Goal: Task Accomplishment & Management: Manage account settings

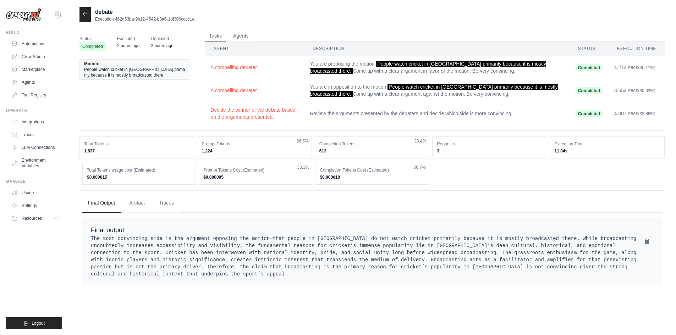
click at [359, 86] on td "You are in opposition to the motion: People watch cricket in India primarily be…" at bounding box center [436, 90] width 265 height 23
click at [356, 76] on td "You are proposing the motion: People watch cricket in India primarily because i…" at bounding box center [436, 67] width 265 height 23
click at [41, 46] on link "Automations" at bounding box center [36, 43] width 54 height 11
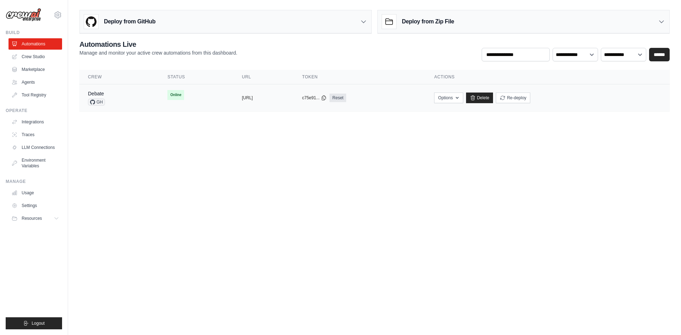
click at [242, 95] on div "copied" at bounding box center [249, 95] width 15 height 9
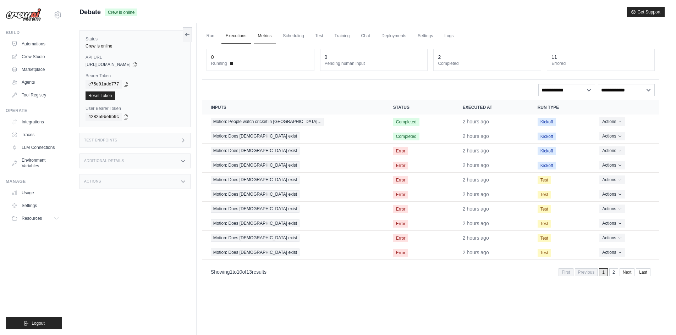
click at [259, 39] on link "Metrics" at bounding box center [265, 36] width 22 height 15
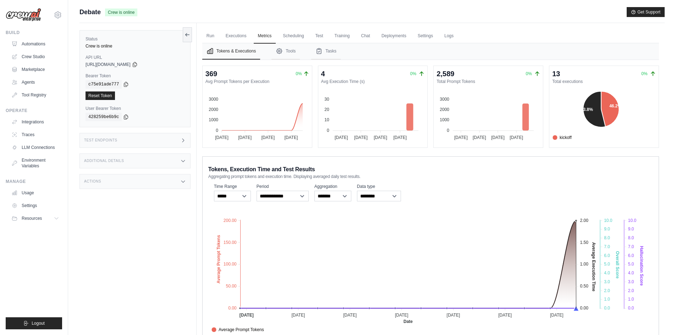
click at [572, 93] on foreignobject "kickoff test" at bounding box center [601, 115] width 104 height 53
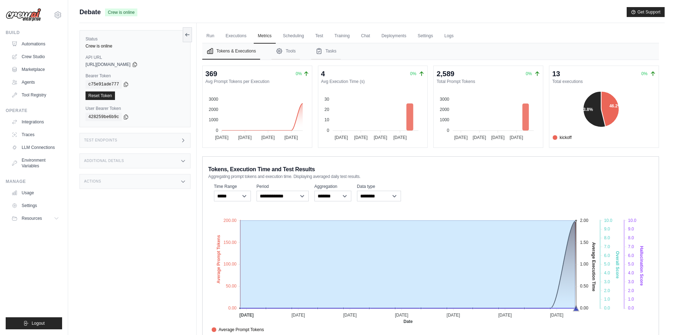
drag, startPoint x: 575, startPoint y: 309, endPoint x: 235, endPoint y: 301, distance: 340.2
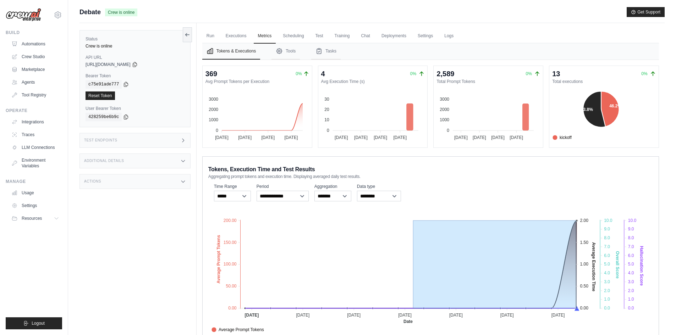
drag, startPoint x: 573, startPoint y: 310, endPoint x: 307, endPoint y: 303, distance: 266.1
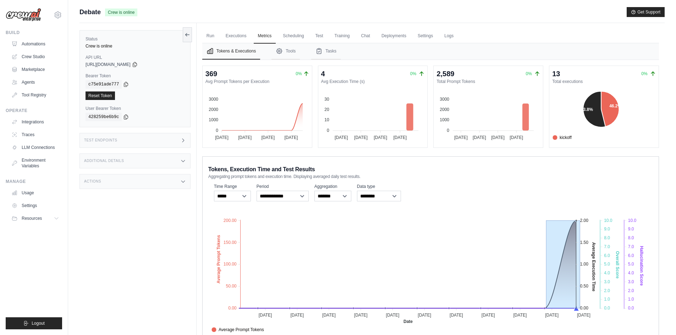
drag, startPoint x: 578, startPoint y: 309, endPoint x: 545, endPoint y: 311, distance: 33.1
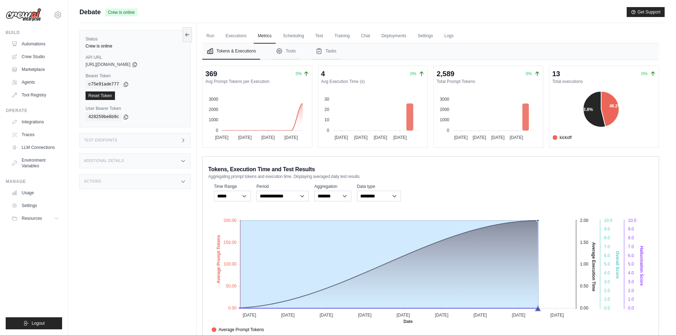
drag, startPoint x: 538, startPoint y: 309, endPoint x: 239, endPoint y: 311, distance: 299.3
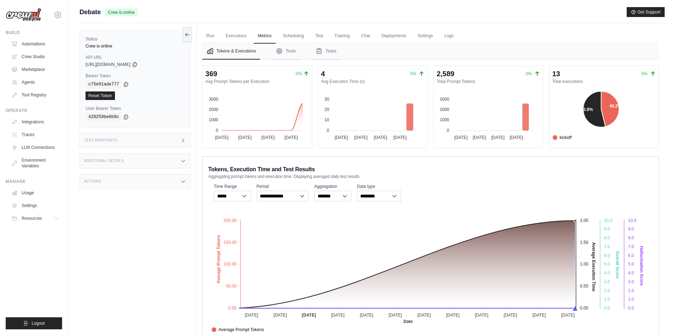
drag, startPoint x: 576, startPoint y: 309, endPoint x: 581, endPoint y: 310, distance: 5.7
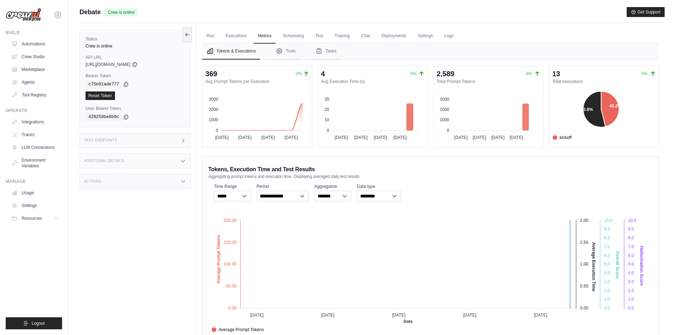
click at [571, 309] on icon "Average Prompt Tokens Average Execution Time Score [MEDICAL_DATA] Score Crew Ve…" at bounding box center [430, 272] width 444 height 124
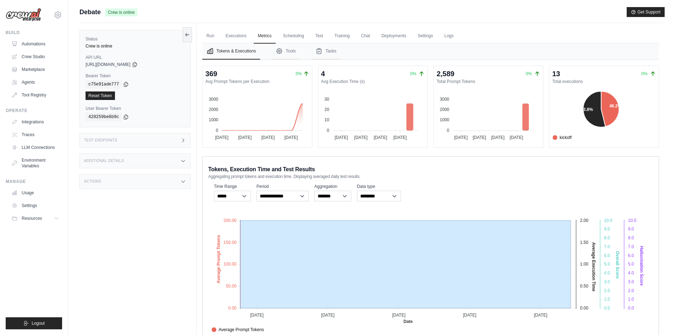
drag, startPoint x: 571, startPoint y: 309, endPoint x: 200, endPoint y: 314, distance: 370.3
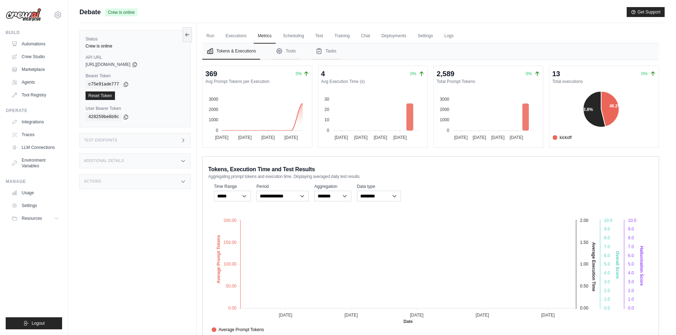
click at [343, 280] on foreignobject "Average Prompt Tokens Average Execution Time Score [MEDICAL_DATA] Score Crew Ve…" at bounding box center [430, 272] width 444 height 124
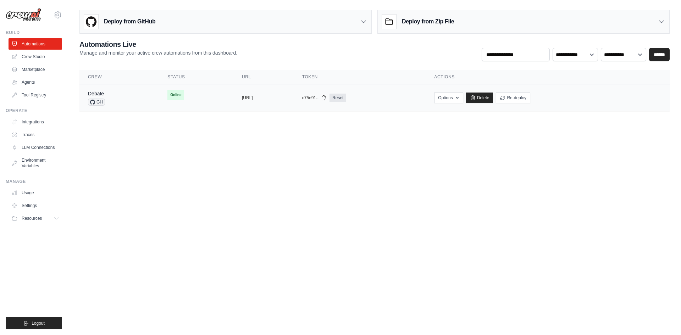
click at [128, 97] on div "Debate GH" at bounding box center [119, 98] width 62 height 16
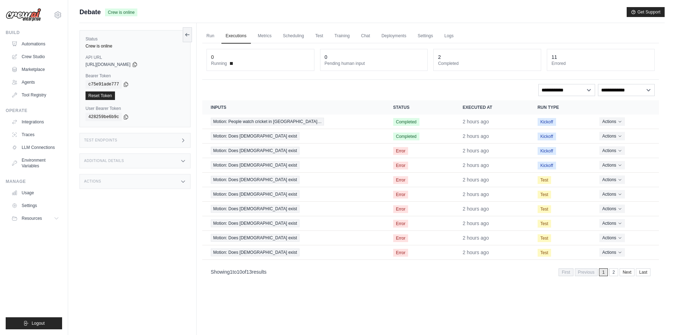
click at [109, 143] on div "Test Endpoints" at bounding box center [134, 140] width 111 height 15
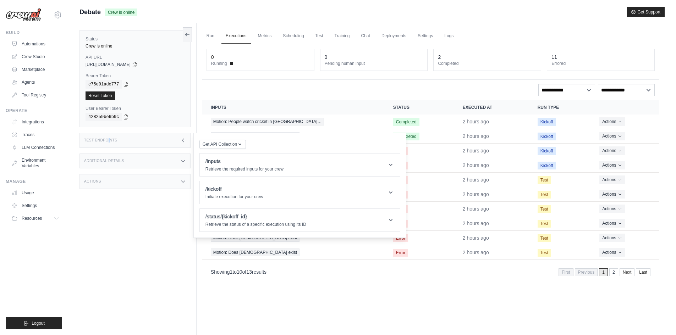
click at [110, 143] on div "Test Endpoints" at bounding box center [134, 140] width 111 height 15
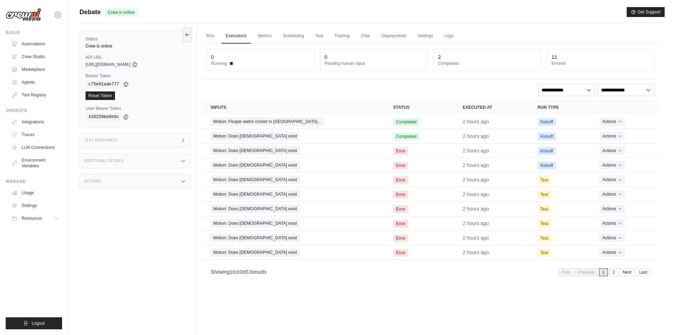
click at [180, 139] on icon at bounding box center [183, 141] width 6 height 6
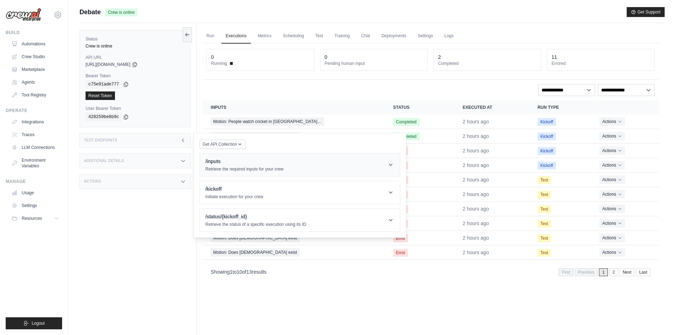
click at [264, 165] on h1 "/inputs" at bounding box center [244, 161] width 78 height 7
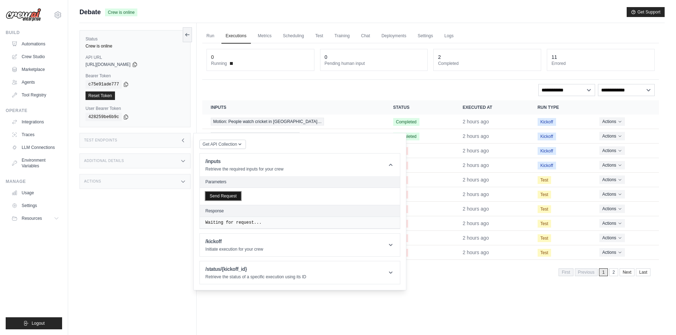
click at [217, 196] on button "Send Request" at bounding box center [222, 196] width 35 height 9
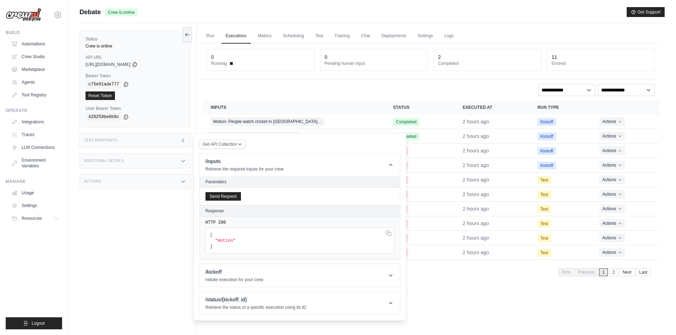
click at [221, 242] on span ""motion"" at bounding box center [225, 240] width 21 height 5
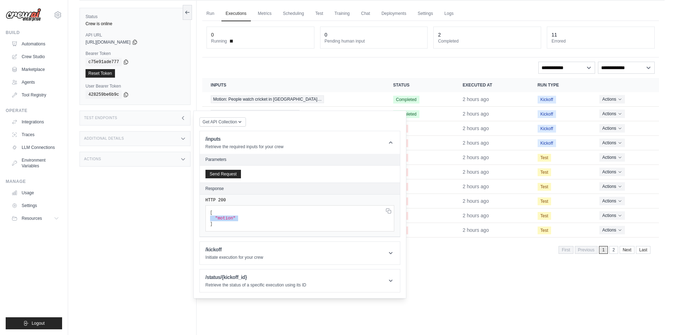
scroll to position [30, 0]
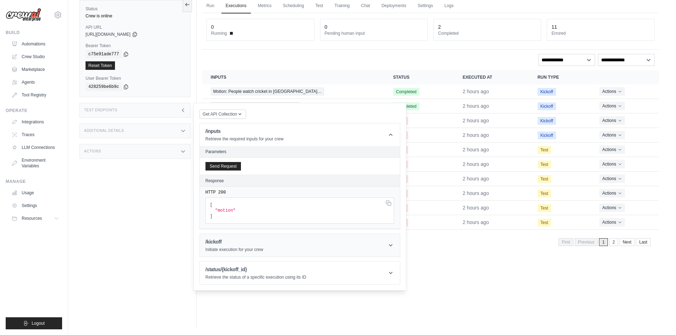
click at [234, 240] on h1 "/kickoff" at bounding box center [234, 241] width 58 height 7
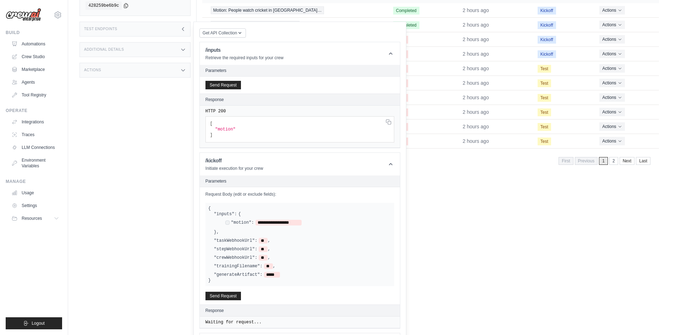
scroll to position [139, 0]
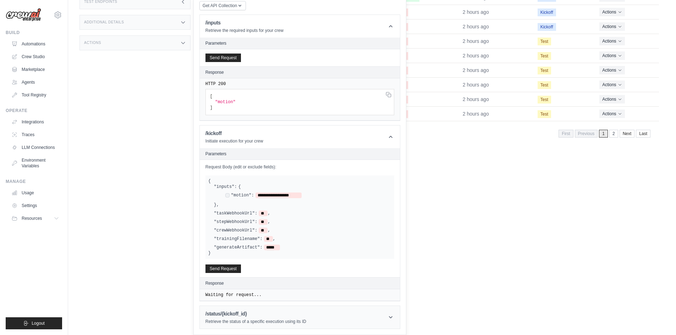
click at [221, 316] on h1 "/status/{kickoff_id}" at bounding box center [255, 313] width 101 height 7
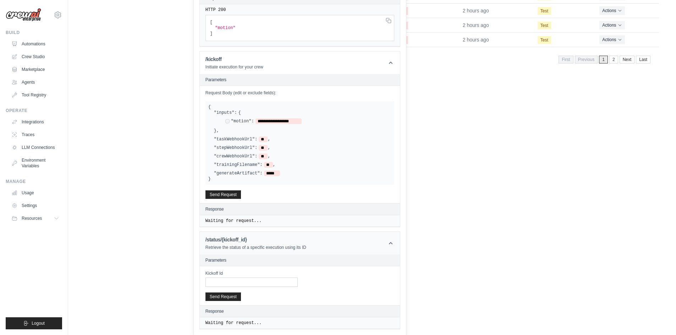
scroll to position [213, 0]
click at [227, 276] on label "Kickoff Id" at bounding box center [251, 273] width 92 height 6
click at [227, 277] on input "Kickoff Id" at bounding box center [251, 281] width 92 height 9
drag, startPoint x: 224, startPoint y: 280, endPoint x: 226, endPoint y: 284, distance: 4.3
click at [225, 283] on input "Kickoff Id" at bounding box center [251, 281] width 92 height 9
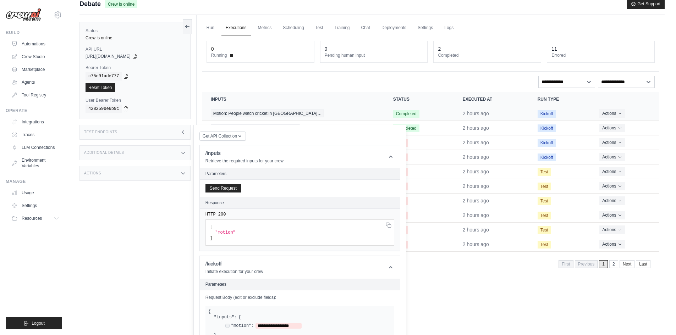
scroll to position [0, 0]
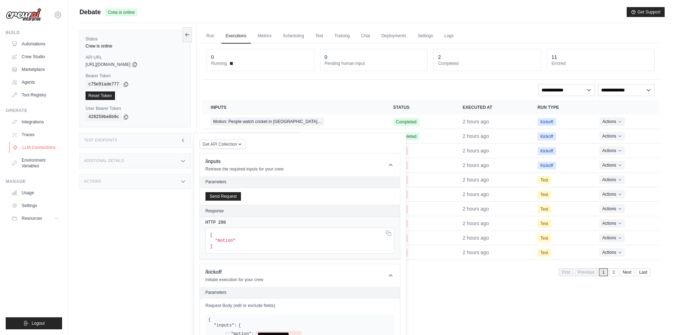
click at [36, 151] on link "LLM Connections" at bounding box center [36, 147] width 54 height 11
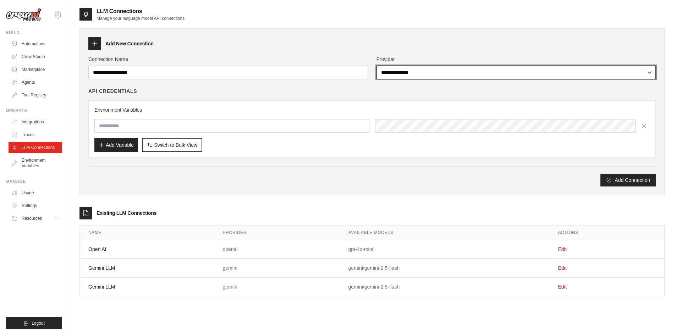
drag, startPoint x: 425, startPoint y: 72, endPoint x: 425, endPoint y: 77, distance: 4.7
click at [426, 72] on select "**********" at bounding box center [515, 72] width 279 height 13
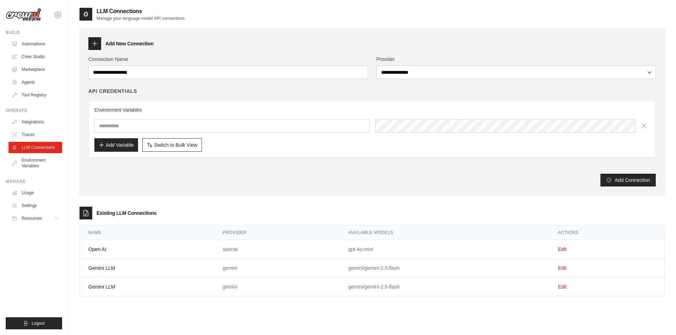
click at [252, 142] on div "Add Variable Switch to Bulk View Switch to Table View" at bounding box center [371, 144] width 555 height 13
click at [570, 247] on td "Edit" at bounding box center [606, 249] width 115 height 19
click at [566, 247] on link "Edit" at bounding box center [562, 249] width 9 height 6
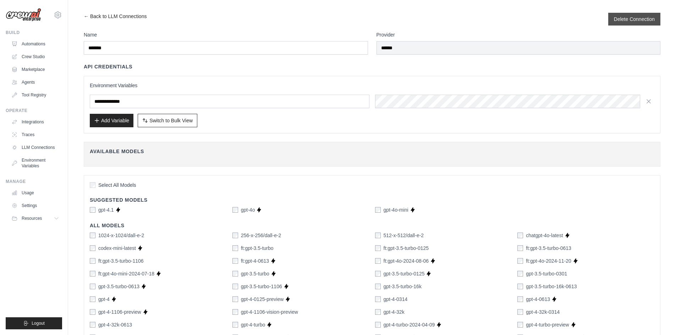
click at [628, 15] on div "Delete Connection" at bounding box center [634, 19] width 52 height 13
click at [626, 17] on button "Delete Connection" at bounding box center [634, 18] width 41 height 7
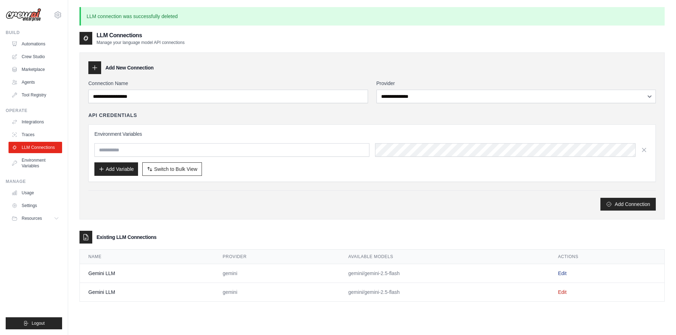
click at [564, 272] on link "Edit" at bounding box center [562, 274] width 9 height 6
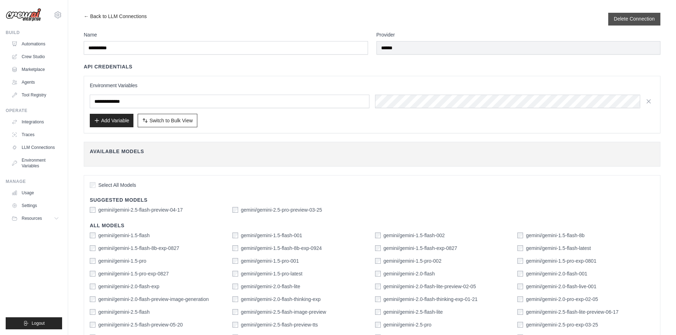
click at [627, 15] on button "Delete Connection" at bounding box center [634, 18] width 41 height 7
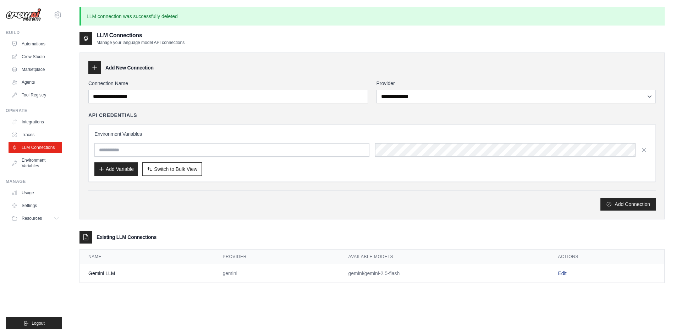
click at [566, 274] on link "Edit" at bounding box center [562, 274] width 9 height 6
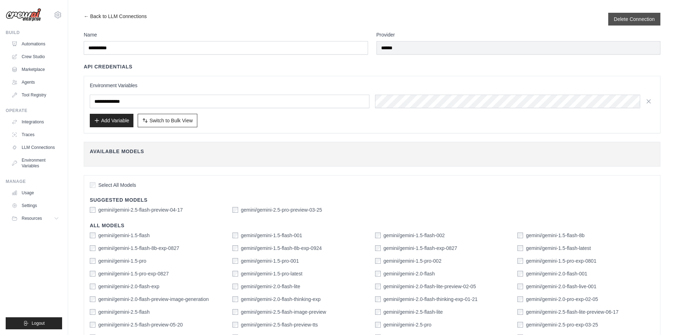
click at [624, 15] on div "Delete Connection" at bounding box center [634, 19] width 52 height 13
